Goal: Task Accomplishment & Management: Manage account settings

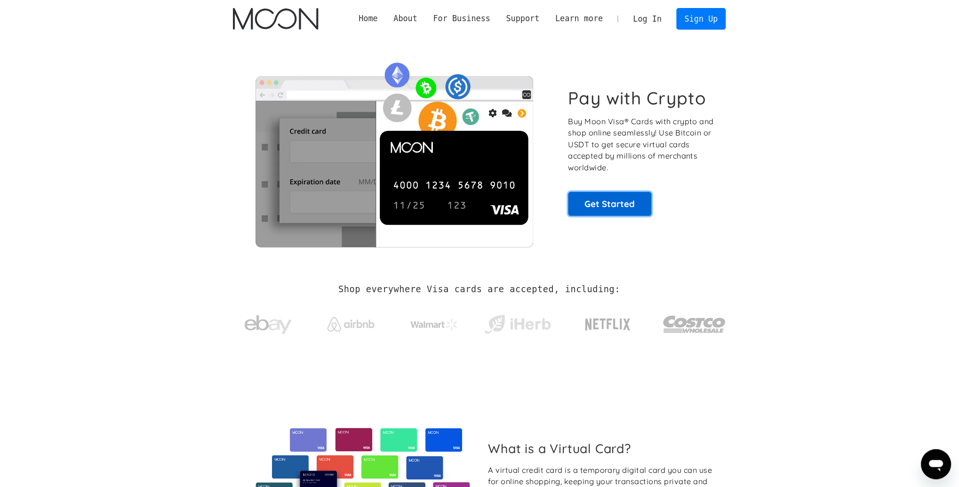
click at [597, 203] on link "Get Started" at bounding box center [609, 204] width 83 height 24
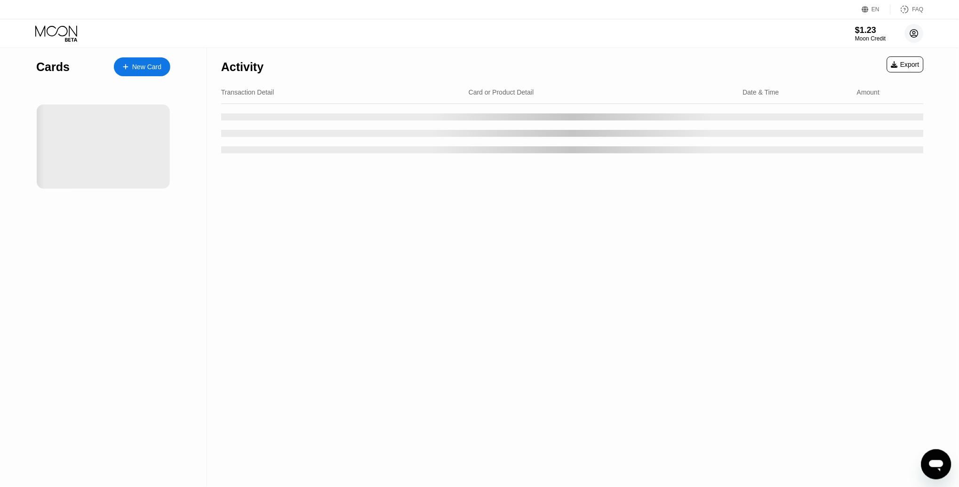
click at [914, 30] on circle at bounding box center [914, 33] width 19 height 19
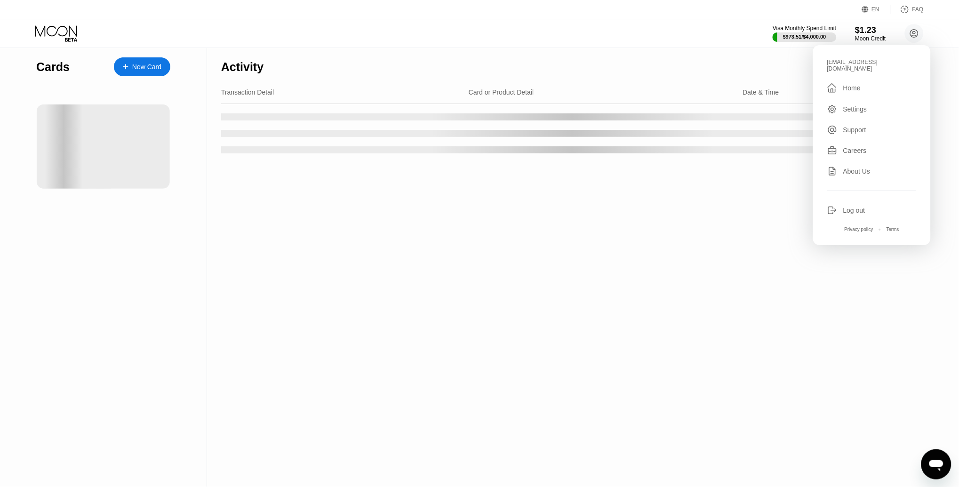
click at [854, 206] on div "Log out" at bounding box center [854, 210] width 22 height 8
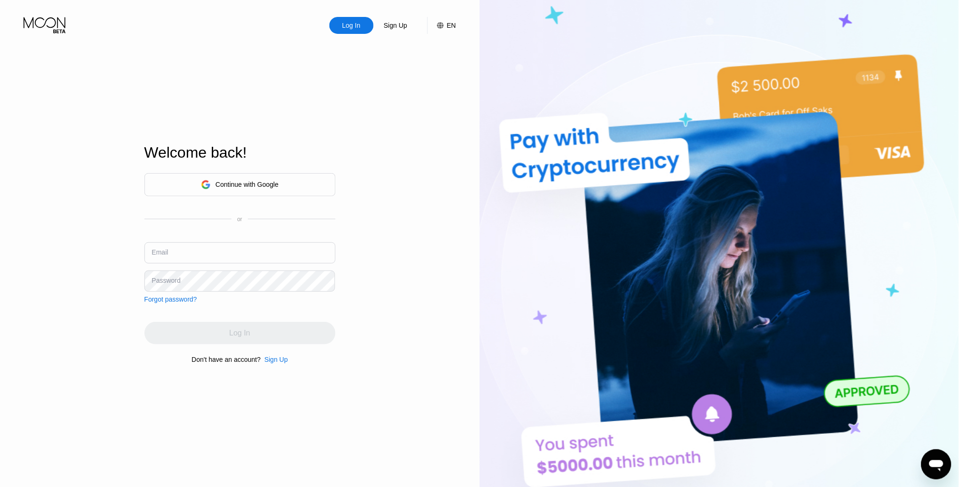
type input "[EMAIL_ADDRESS][DOMAIN_NAME]"
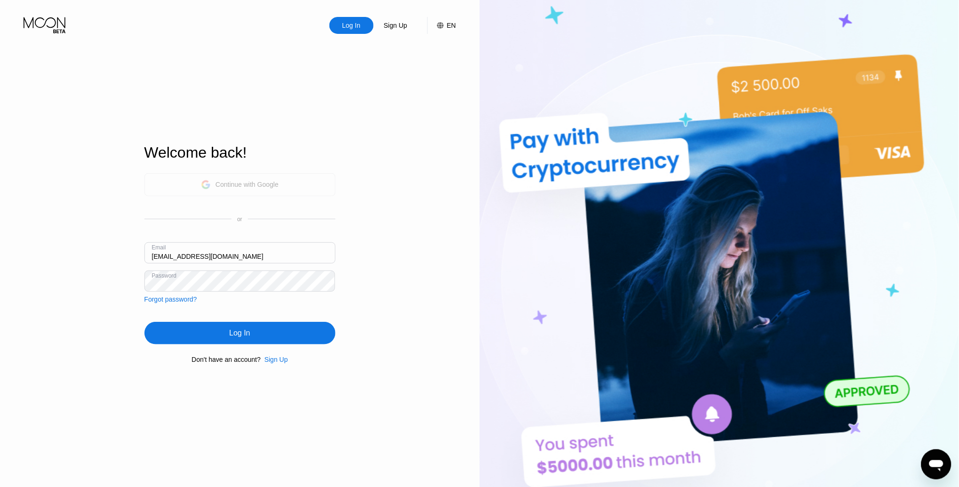
click at [235, 179] on div "Continue with Google" at bounding box center [240, 184] width 78 height 15
